Goal: Information Seeking & Learning: Compare options

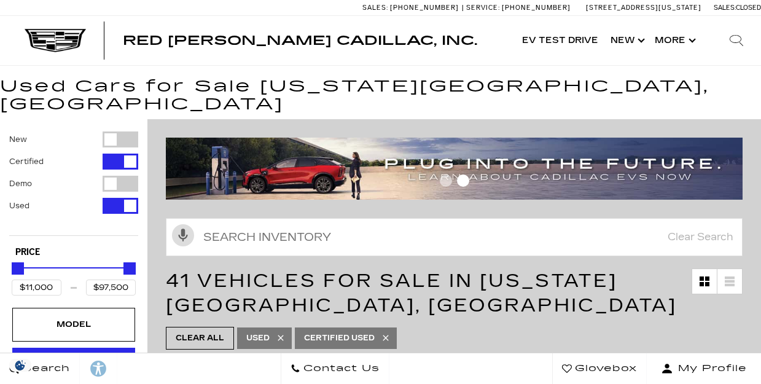
scroll to position [130, 0]
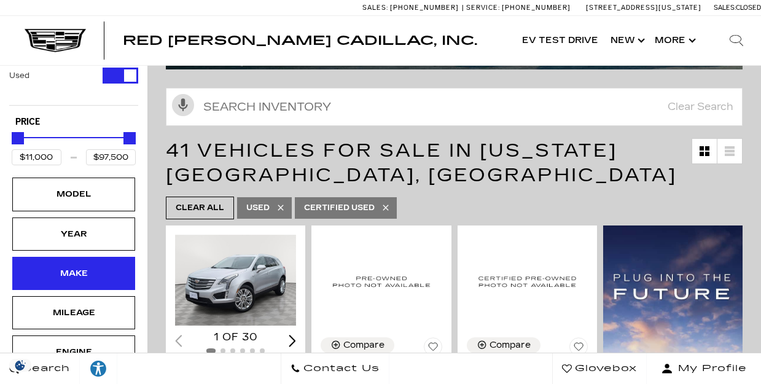
click at [62, 267] on div "Make" at bounding box center [73, 274] width 61 height 14
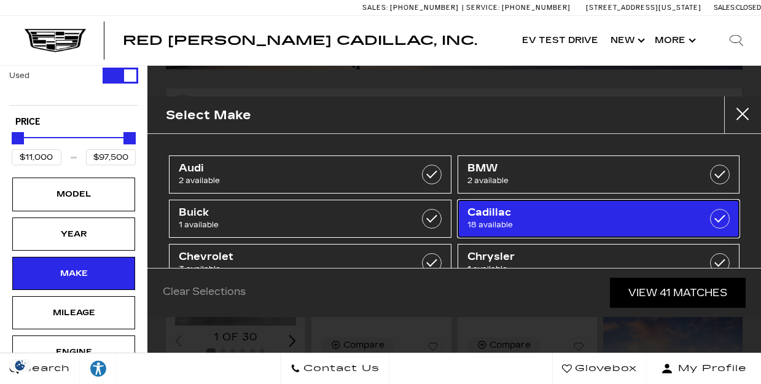
click at [466, 218] on link "Cadillac 18 available" at bounding box center [599, 219] width 283 height 38
type input "$25,689"
checkbox input "true"
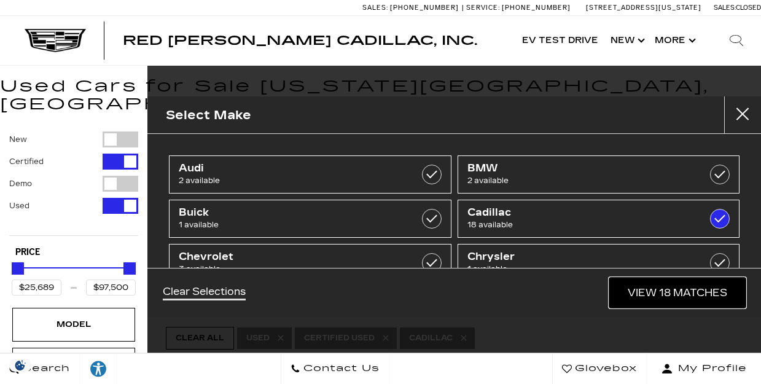
click at [651, 289] on link "View 18 Matches" at bounding box center [678, 293] width 136 height 30
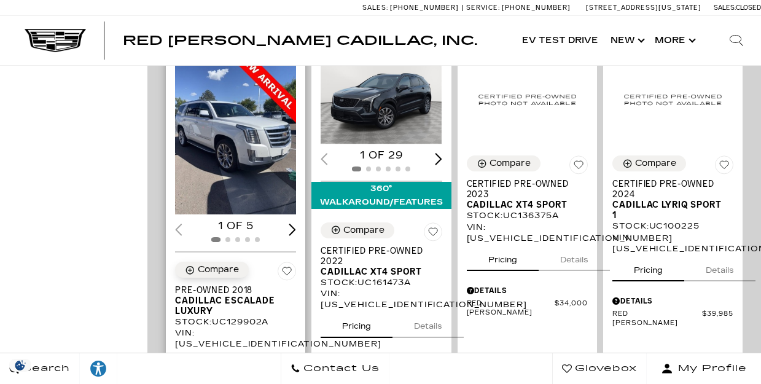
scroll to position [779, 0]
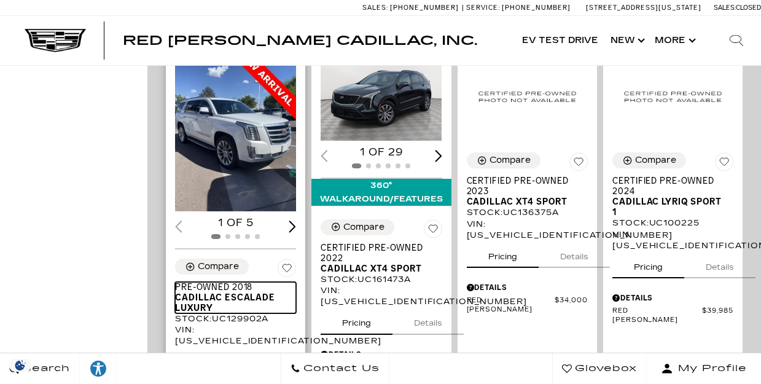
click at [218, 293] on span "Cadillac Escalade Luxury" at bounding box center [231, 303] width 112 height 21
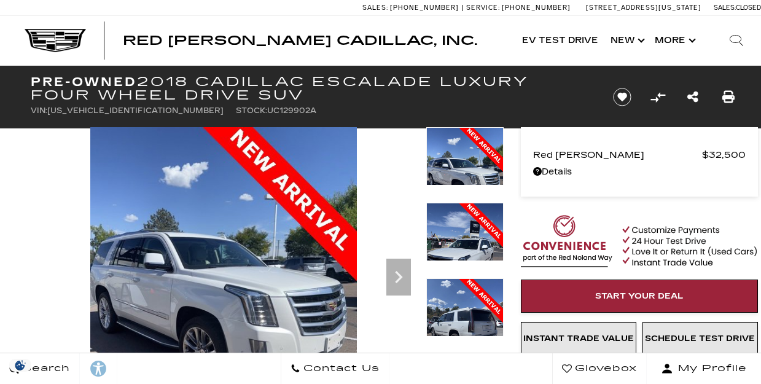
scroll to position [1, 0]
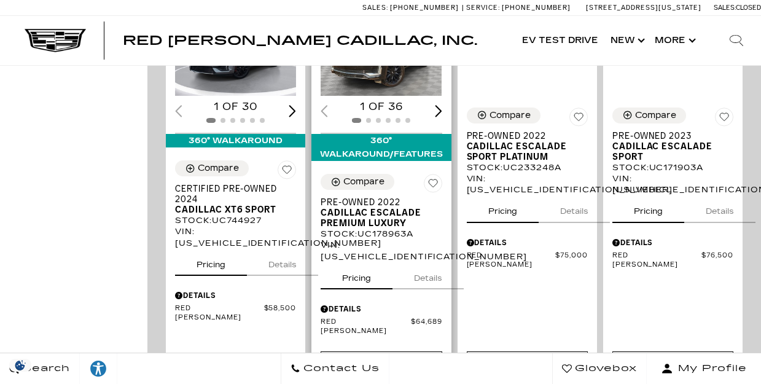
scroll to position [1683, 0]
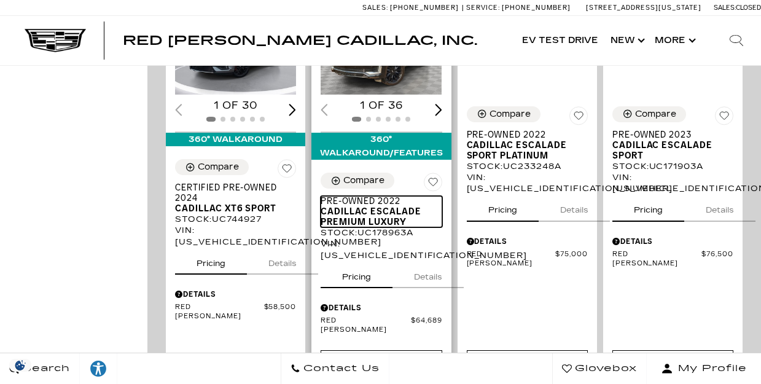
click at [363, 206] on span "Cadillac Escalade Premium Luxury" at bounding box center [377, 216] width 112 height 21
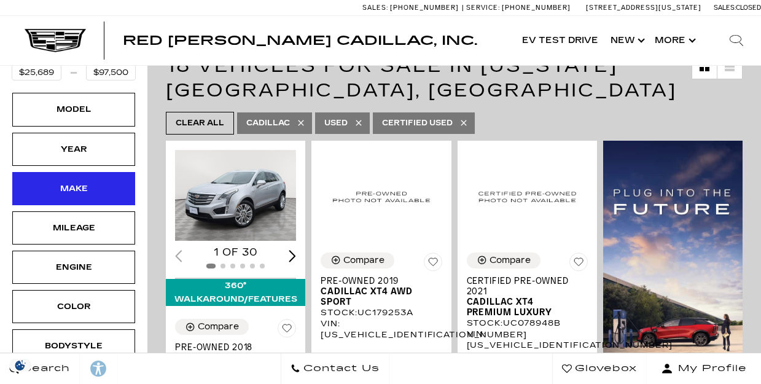
scroll to position [209, 0]
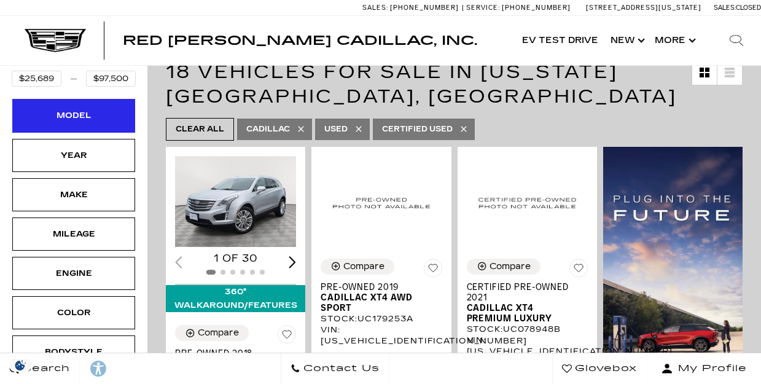
click at [81, 109] on div "Model" at bounding box center [73, 116] width 61 height 14
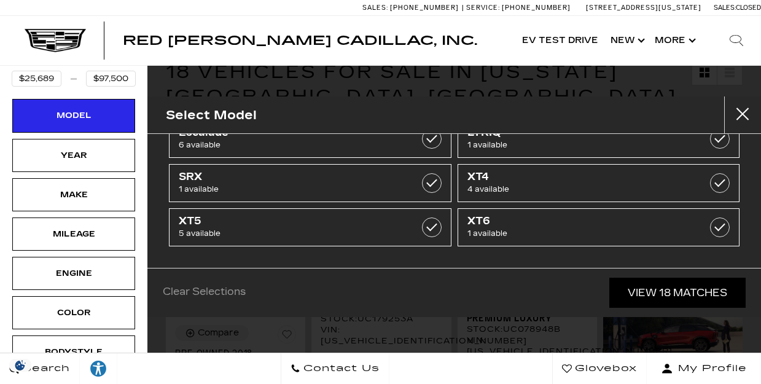
scroll to position [0, 0]
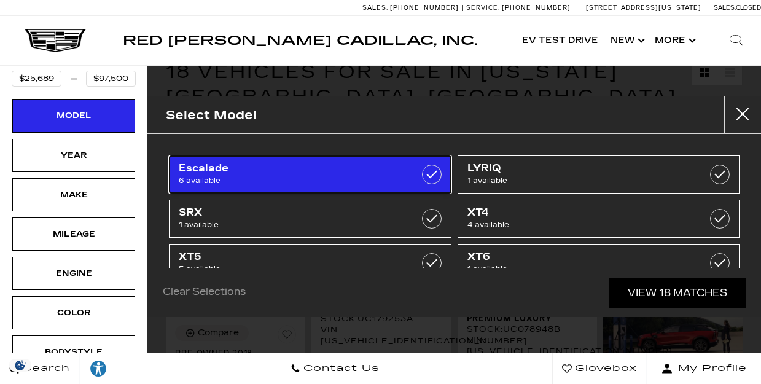
click at [290, 181] on span "6 available" at bounding box center [290, 181] width 223 height 12
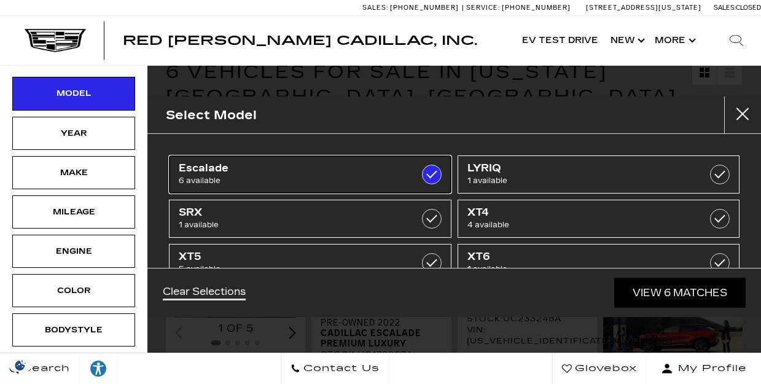
type input "$32,500"
checkbox input "true"
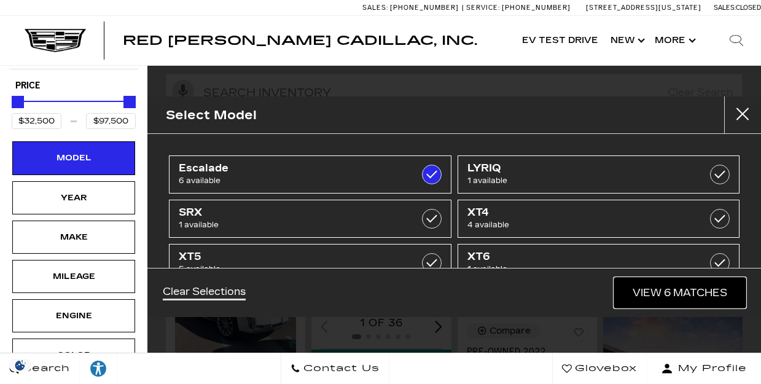
click at [658, 297] on link "View 6 Matches" at bounding box center [681, 293] width 132 height 30
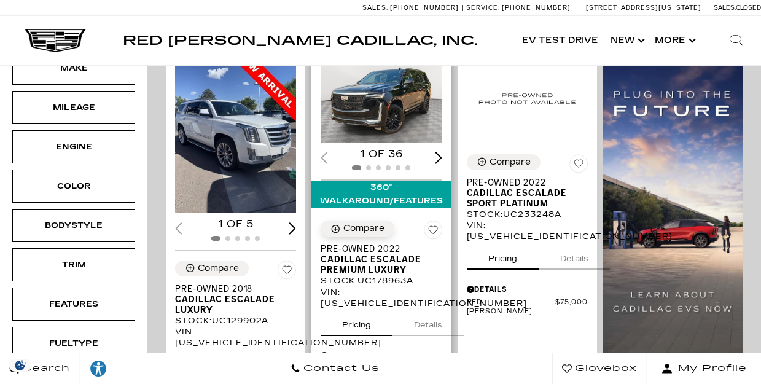
scroll to position [314, 0]
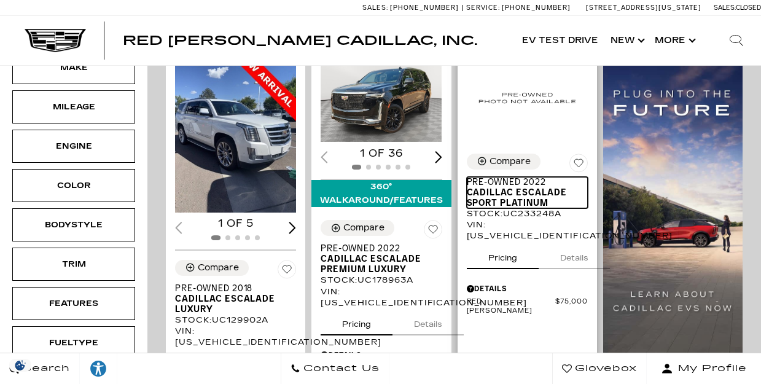
click at [528, 177] on span "Pre-Owned 2022" at bounding box center [523, 182] width 112 height 10
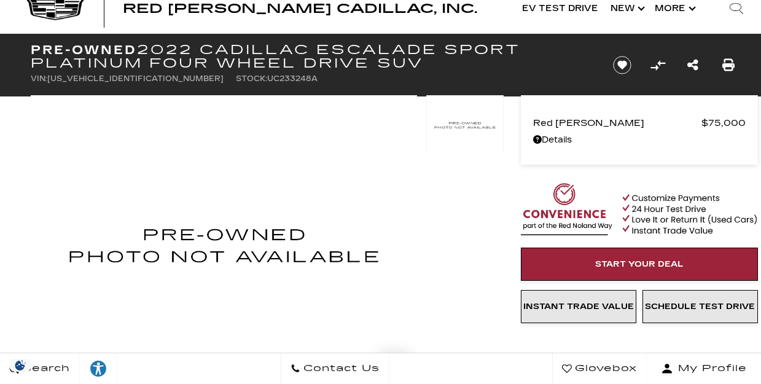
scroll to position [27, 0]
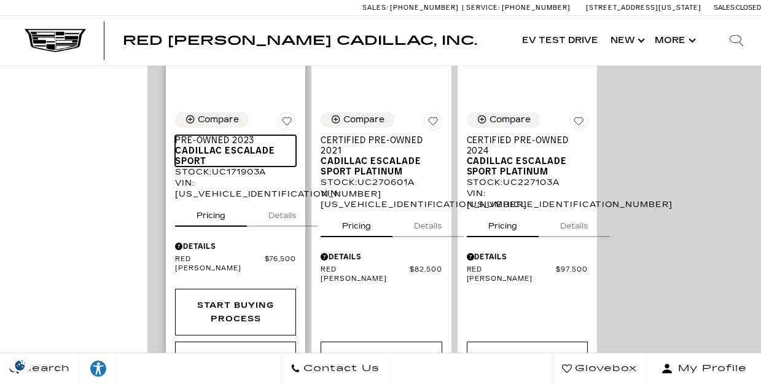
click at [218, 146] on span "Cadillac Escalade Sport" at bounding box center [231, 156] width 112 height 21
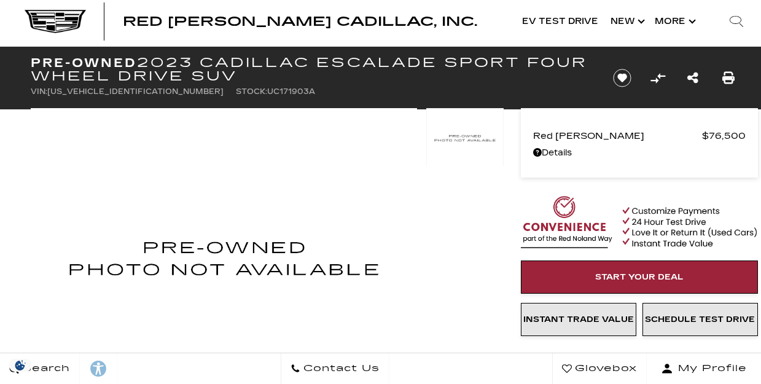
scroll to position [12, 0]
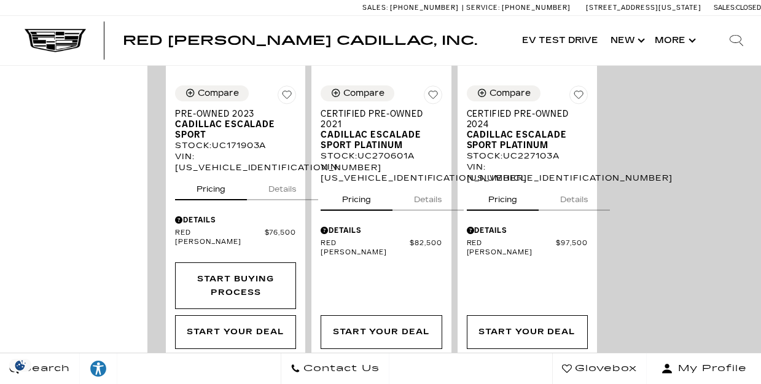
scroll to position [886, 0]
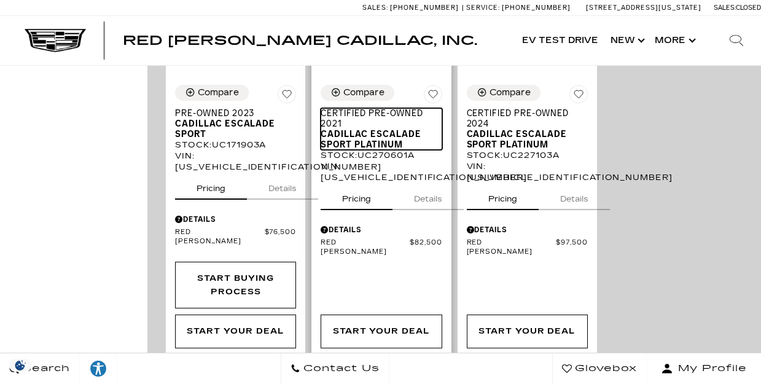
click at [366, 129] on span "Cadillac Escalade Sport Platinum" at bounding box center [377, 139] width 112 height 21
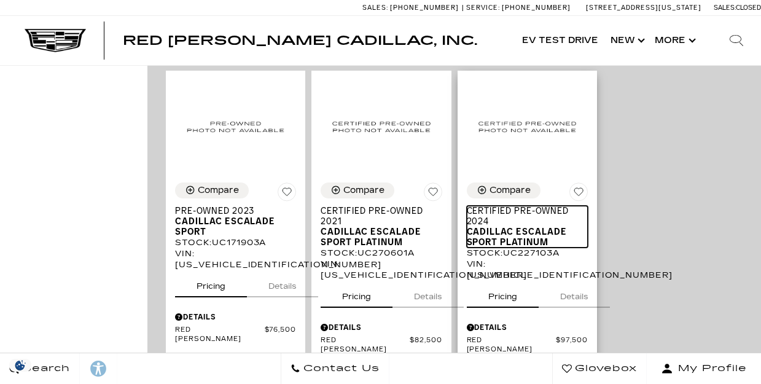
click at [502, 227] on span "Cadillac Escalade Sport Platinum" at bounding box center [523, 237] width 112 height 21
